Goal: Transaction & Acquisition: Obtain resource

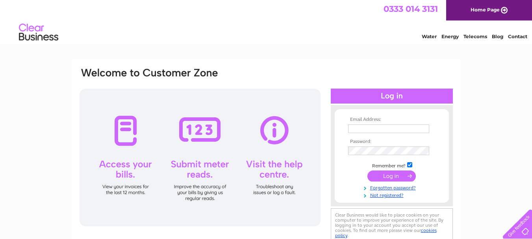
type input "mjambor99@gmail.com"
click at [392, 175] on input "submit" at bounding box center [391, 175] width 48 height 11
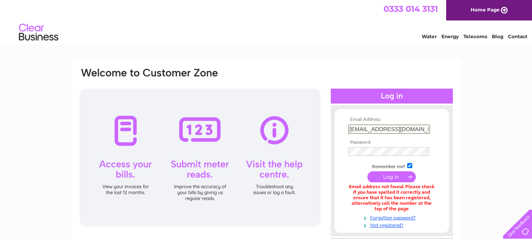
click at [375, 129] on input "[EMAIL_ADDRESS][DOMAIN_NAME]" at bounding box center [389, 128] width 82 height 9
click at [387, 129] on input "mjambor99@gmail.com" at bounding box center [389, 128] width 82 height 9
type input "mjambor99@googlemail.com"
click at [386, 178] on input "submit" at bounding box center [391, 175] width 48 height 11
click at [423, 130] on input "mjambor99@googlemail.com" at bounding box center [389, 128] width 82 height 9
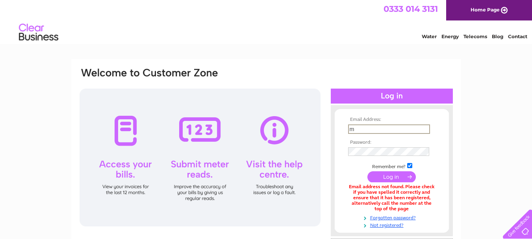
type input "mjambor@orangemail.sk"
click at [393, 176] on input "submit" at bounding box center [391, 176] width 48 height 11
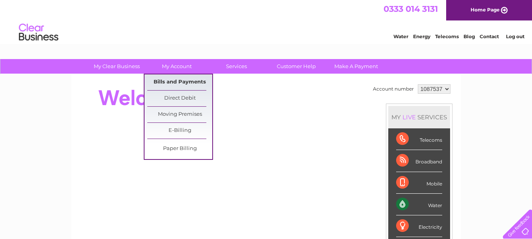
click at [174, 79] on link "Bills and Payments" at bounding box center [179, 82] width 65 height 16
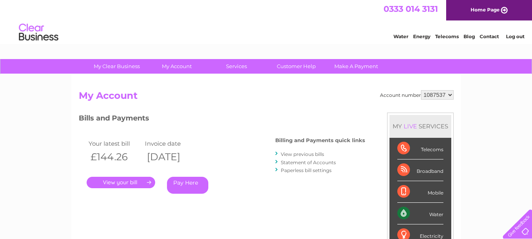
click at [298, 154] on link "View previous bills" at bounding box center [302, 154] width 43 height 6
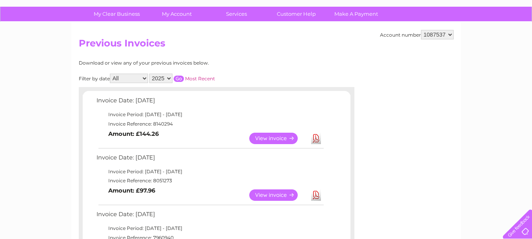
scroll to position [120, 0]
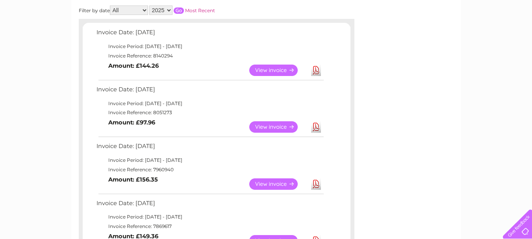
click at [314, 129] on link "Download" at bounding box center [316, 126] width 10 height 11
click at [317, 184] on link "Download" at bounding box center [316, 183] width 10 height 11
click at [315, 237] on link "Download" at bounding box center [316, 240] width 10 height 11
